Goal: Information Seeking & Learning: Learn about a topic

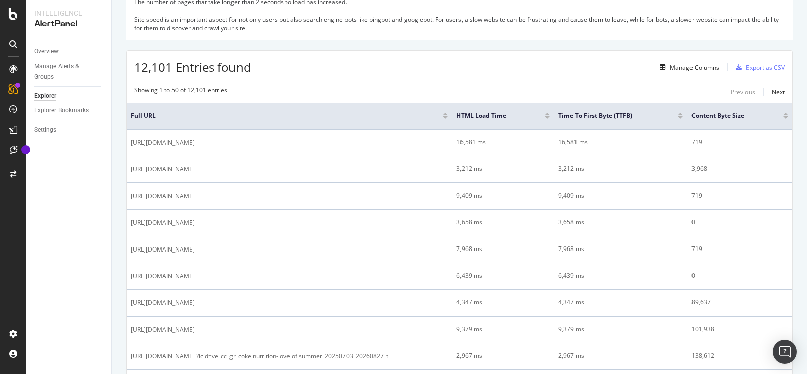
scroll to position [127, 0]
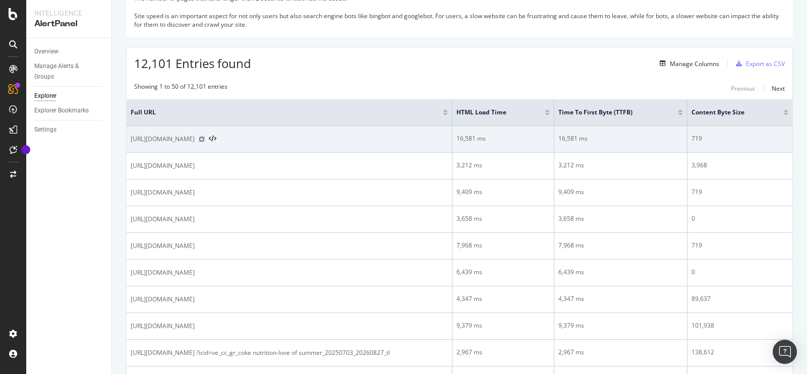
click at [205, 142] on icon at bounding box center [202, 139] width 6 height 6
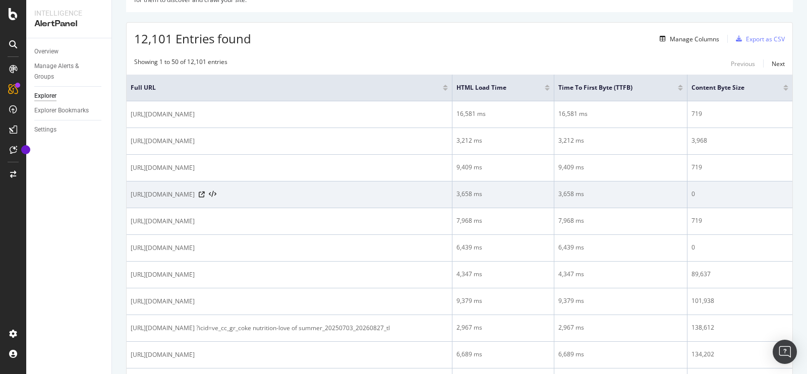
scroll to position [0, 0]
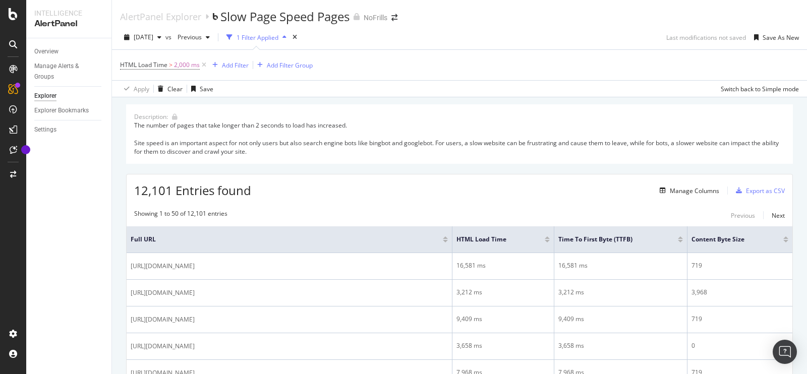
click at [278, 38] on div "1 Filter Applied" at bounding box center [258, 37] width 42 height 9
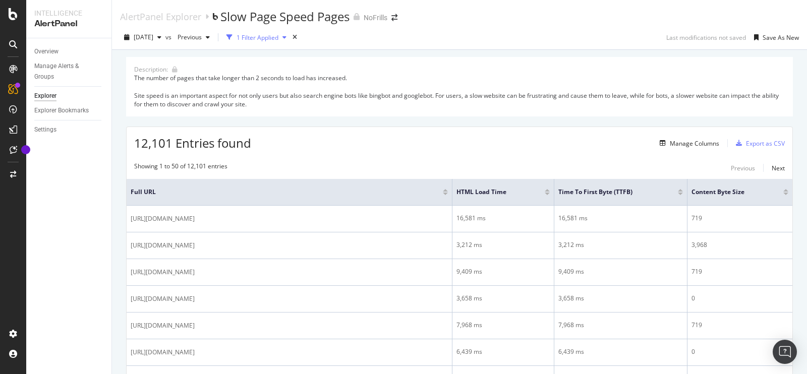
click at [278, 39] on div "1 Filter Applied" at bounding box center [258, 37] width 42 height 9
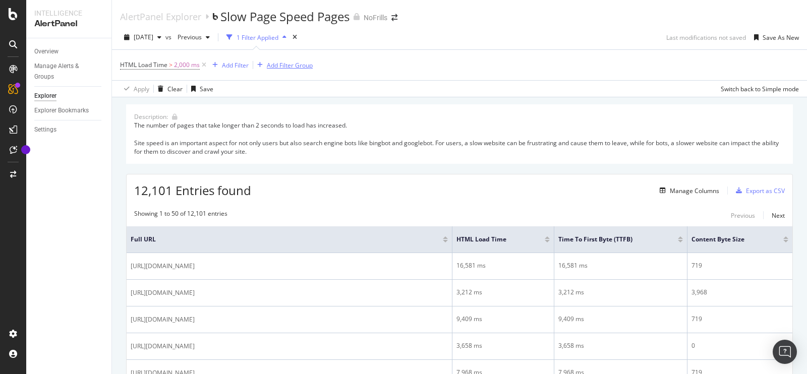
click at [285, 66] on div "Add Filter Group" at bounding box center [290, 65] width 46 height 9
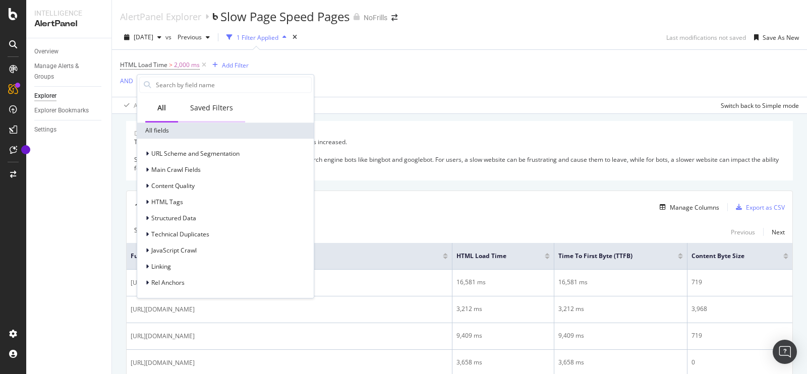
click at [217, 103] on div "Saved Filters" at bounding box center [211, 108] width 43 height 10
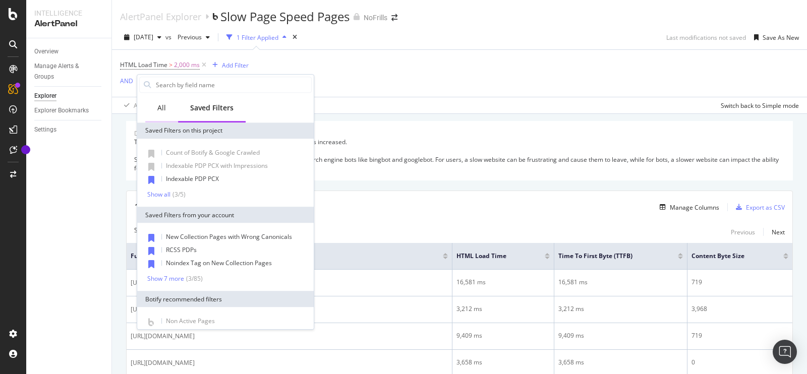
click at [160, 112] on div "All" at bounding box center [161, 108] width 9 height 10
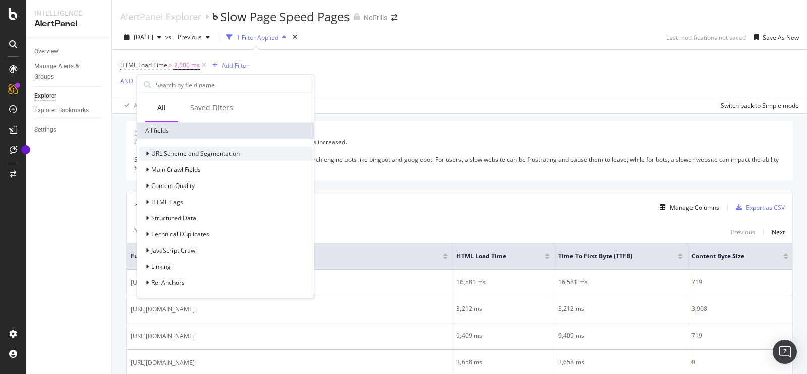
click at [205, 159] on div "URL Scheme and Segmentation" at bounding box center [225, 154] width 172 height 14
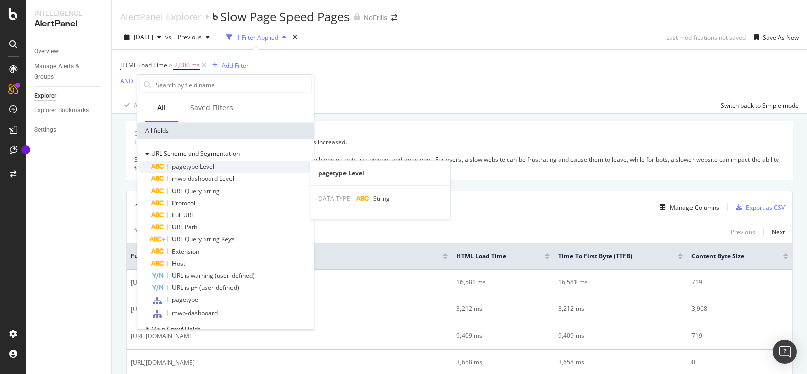
click at [201, 168] on span "pagetype Level" at bounding box center [193, 166] width 42 height 9
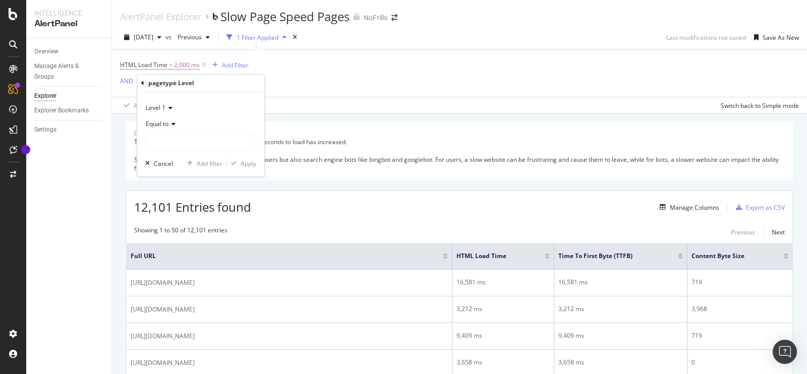
click at [171, 124] on icon at bounding box center [171, 124] width 7 height 6
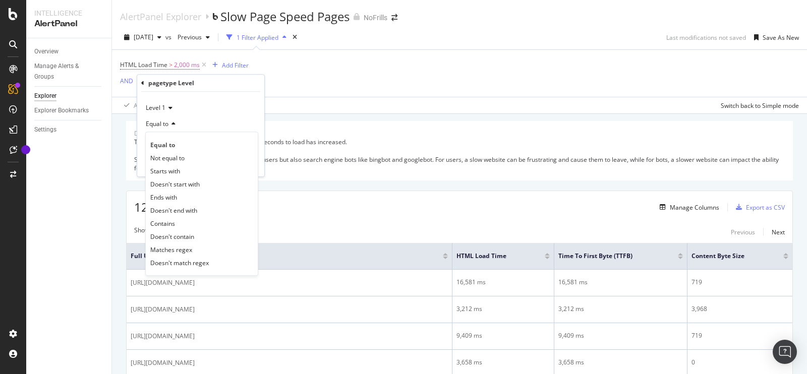
click at [171, 124] on icon at bounding box center [171, 124] width 7 height 6
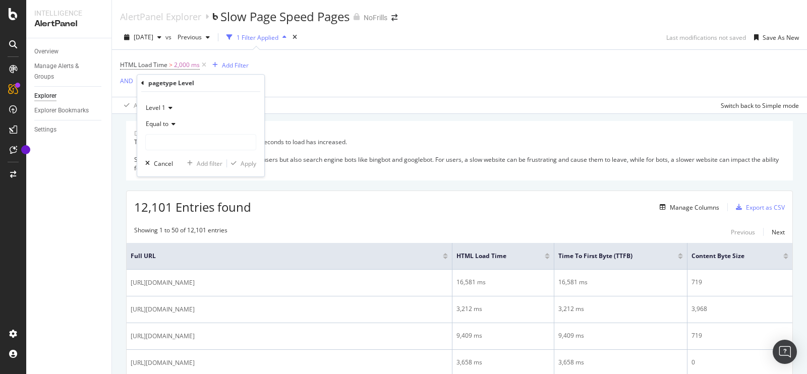
click at [167, 111] on div "Level 1" at bounding box center [200, 108] width 111 height 16
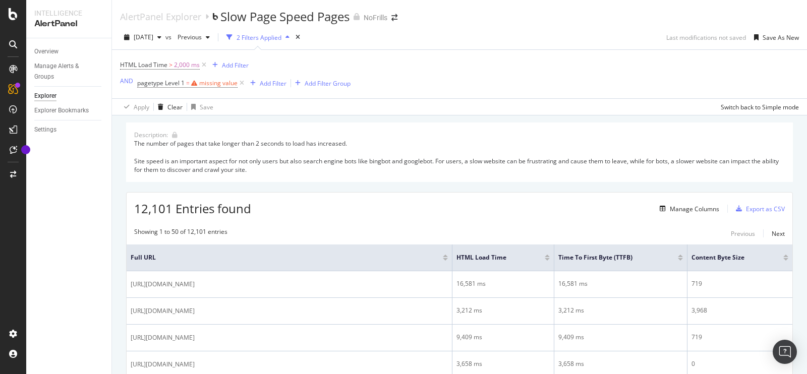
click at [304, 78] on div "HTML Load Time > 2,000 ms Add Filter AND pagetype Level 1 = missing value Add F…" at bounding box center [459, 74] width 679 height 48
click at [241, 83] on icon at bounding box center [242, 83] width 9 height 10
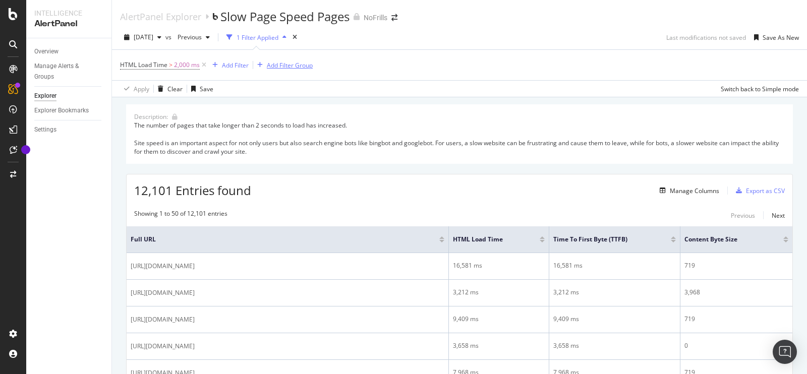
click at [280, 68] on div "Add Filter Group" at bounding box center [290, 65] width 46 height 9
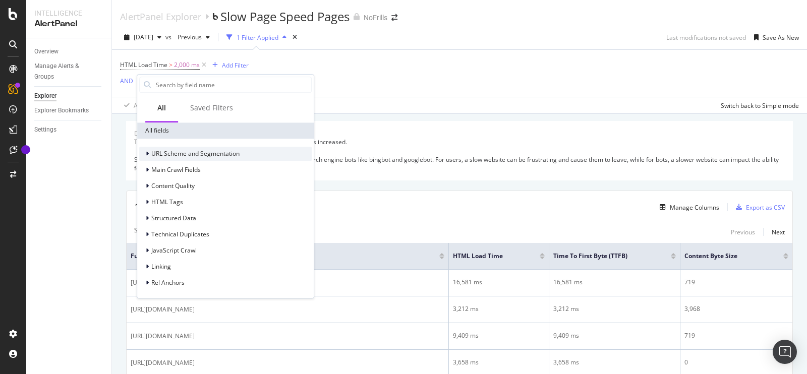
click at [193, 156] on span "URL Scheme and Segmentation" at bounding box center [195, 154] width 88 height 9
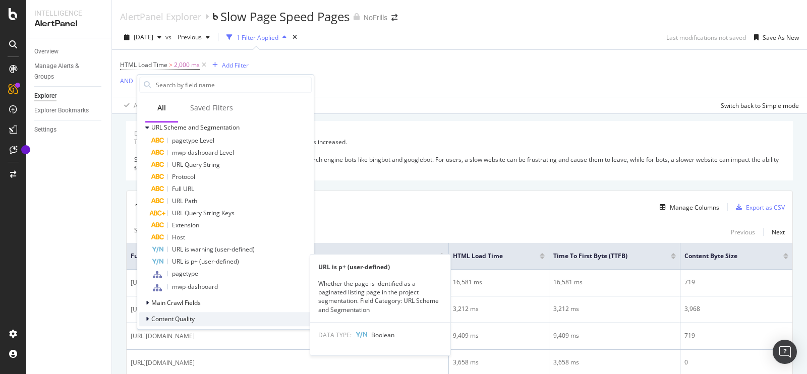
scroll to position [27, 0]
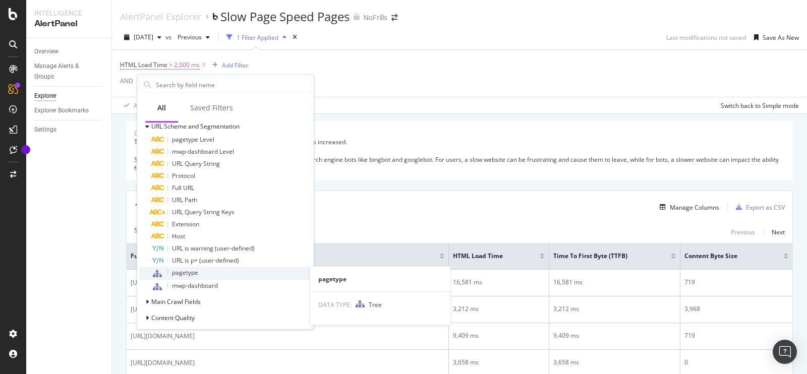
click at [216, 267] on div "pagetype" at bounding box center [231, 273] width 160 height 13
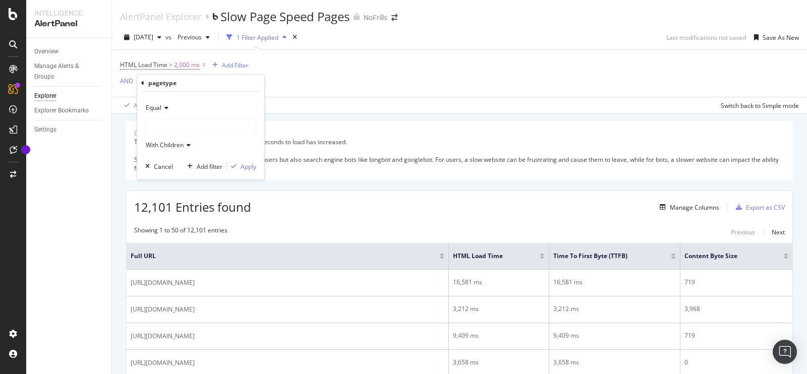
click at [187, 119] on div at bounding box center [201, 127] width 110 height 16
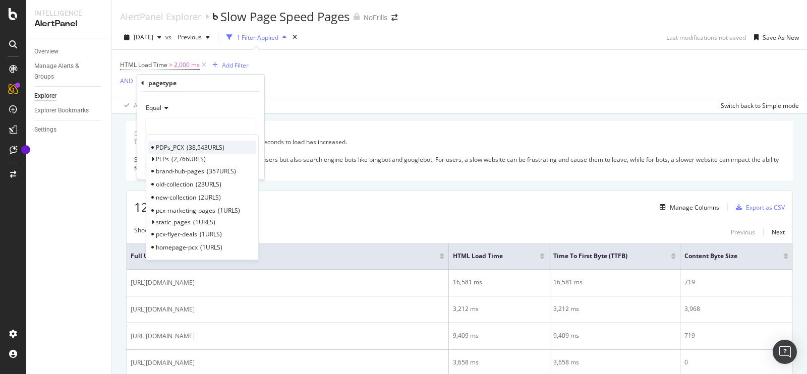
click at [239, 148] on div "PDPs_PCX 38,543 URLS" at bounding box center [202, 147] width 108 height 13
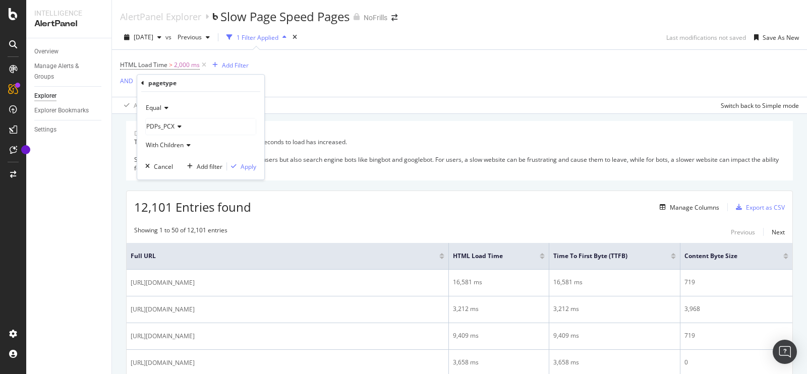
click at [178, 124] on icon at bounding box center [178, 127] width 7 height 6
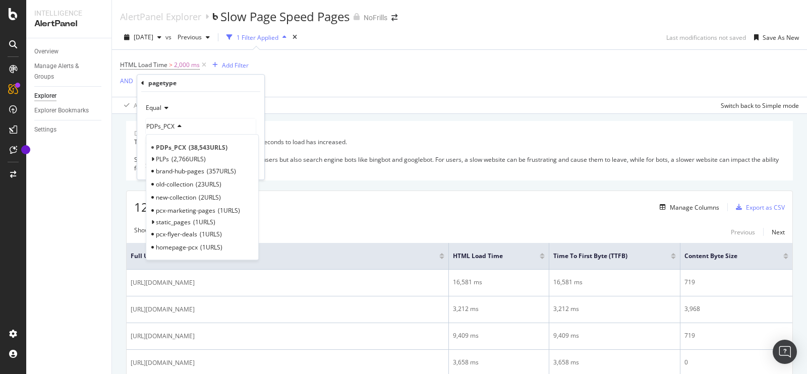
click at [178, 124] on icon at bounding box center [178, 127] width 7 height 6
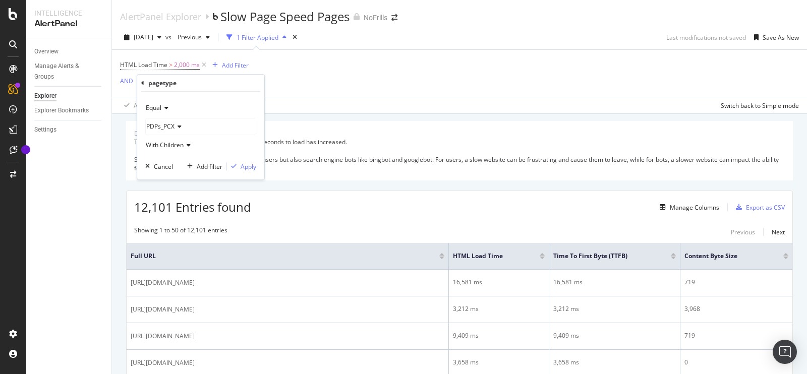
click at [186, 146] on icon at bounding box center [187, 145] width 7 height 6
click at [243, 166] on div "Apply" at bounding box center [249, 166] width 16 height 9
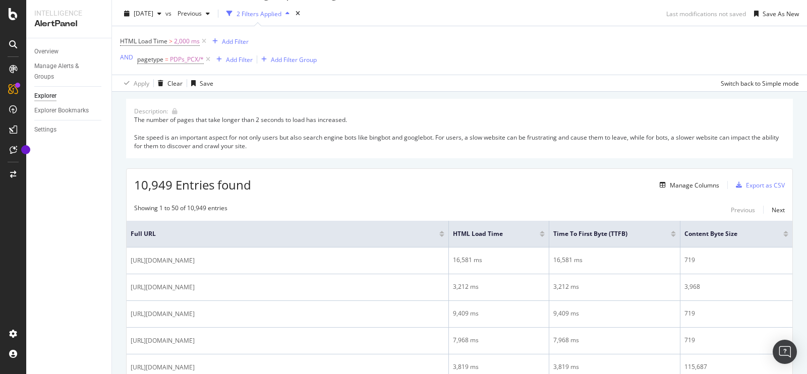
scroll to position [23, 0]
click at [290, 63] on div "Add Filter Group" at bounding box center [294, 60] width 46 height 9
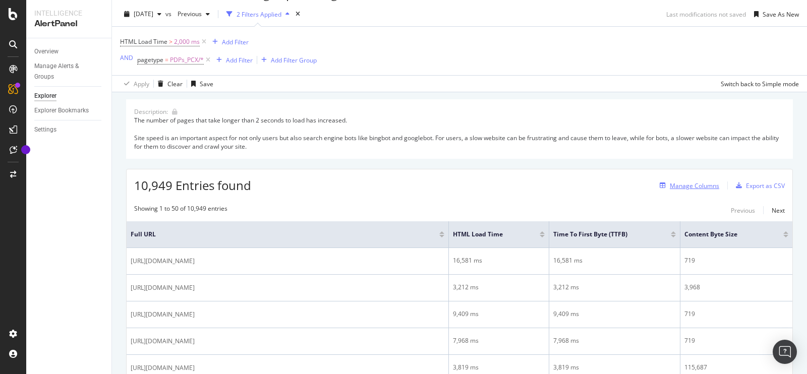
click at [670, 182] on div "Manage Columns" at bounding box center [694, 186] width 49 height 9
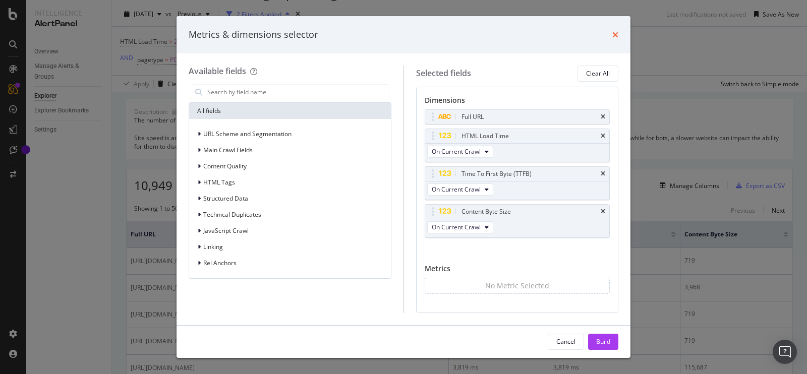
click at [617, 36] on icon "times" at bounding box center [615, 35] width 6 height 8
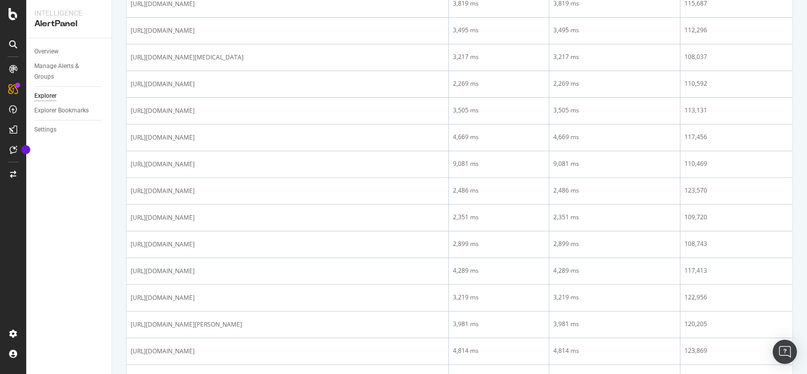
scroll to position [387, 0]
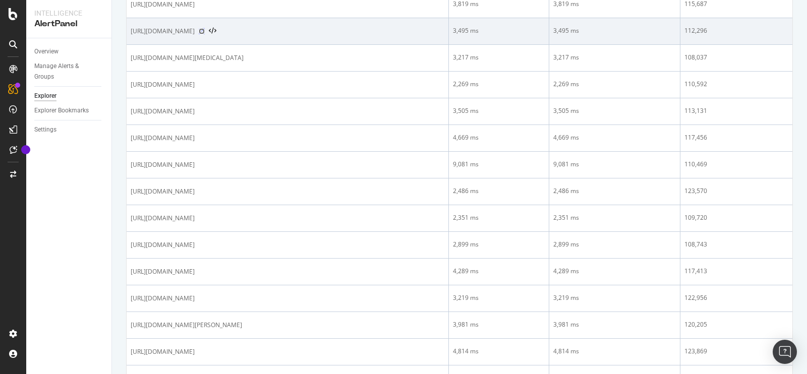
click at [205, 34] on icon at bounding box center [202, 31] width 6 height 6
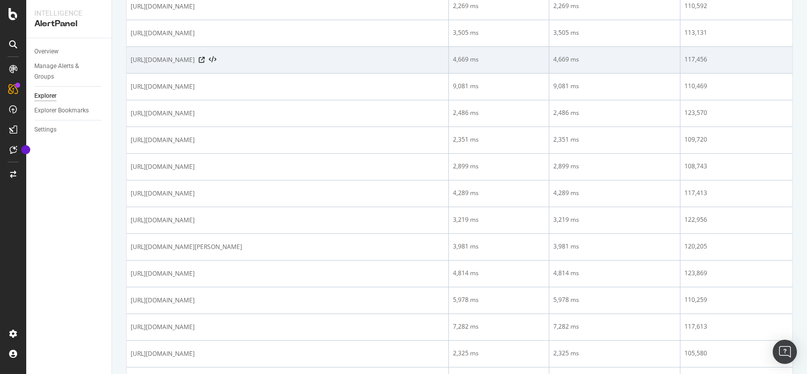
scroll to position [469, 0]
